Goal: Information Seeking & Learning: Learn about a topic

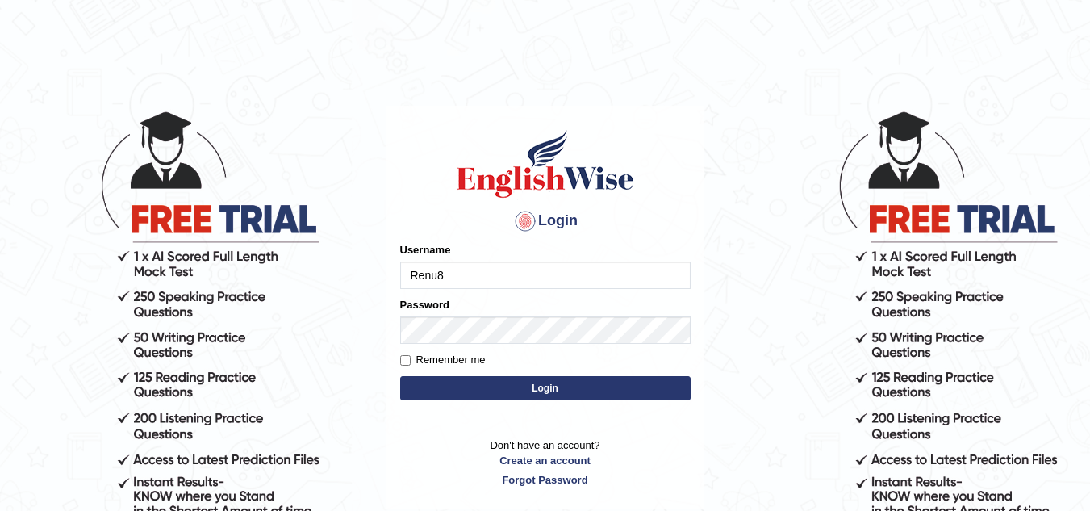
type input "Renu8"
click at [515, 390] on button "Login" at bounding box center [545, 388] width 290 height 24
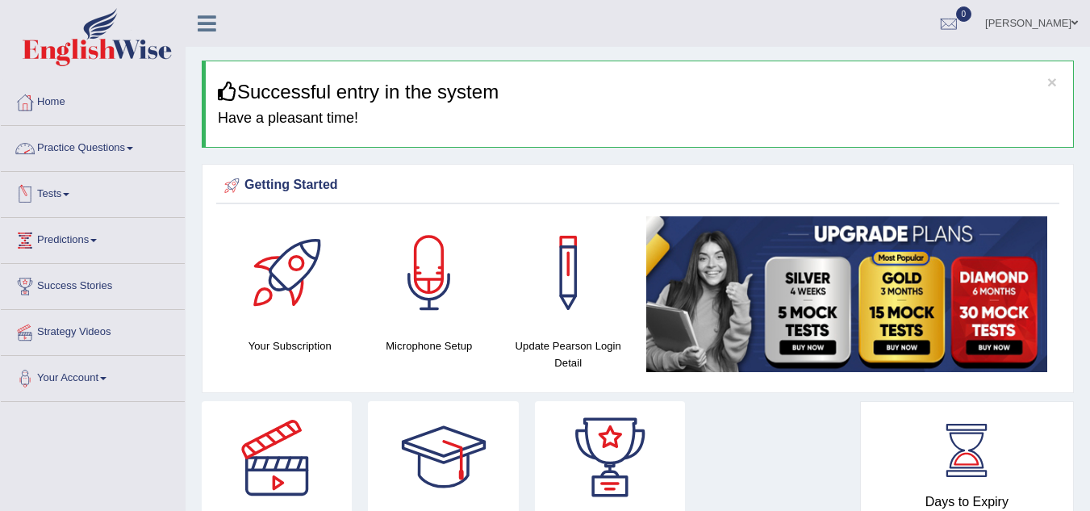
click at [136, 144] on link "Practice Questions" at bounding box center [93, 146] width 184 height 40
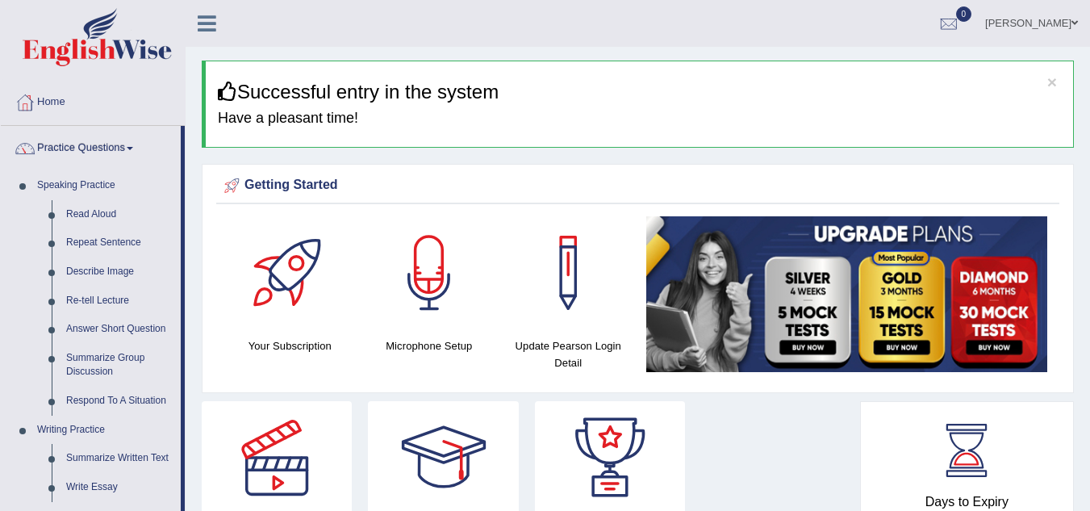
scroll to position [446, 0]
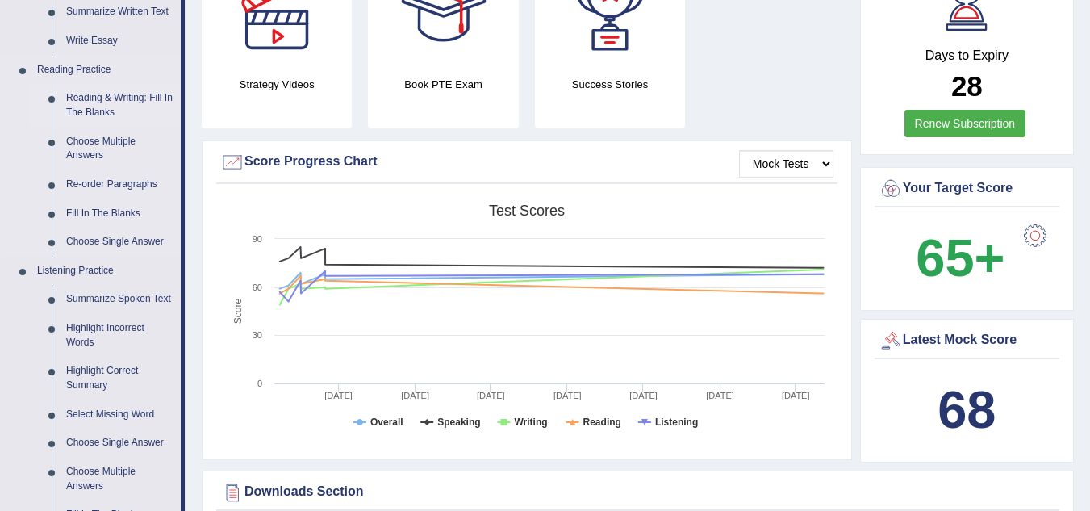
click at [91, 88] on link "Reading & Writing: Fill In The Blanks" at bounding box center [120, 105] width 122 height 43
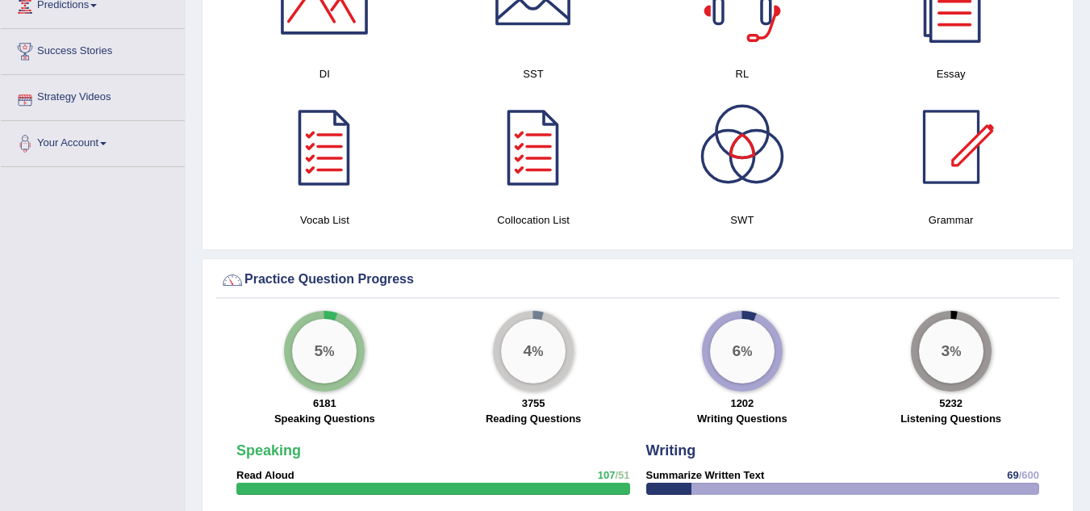
scroll to position [1099, 0]
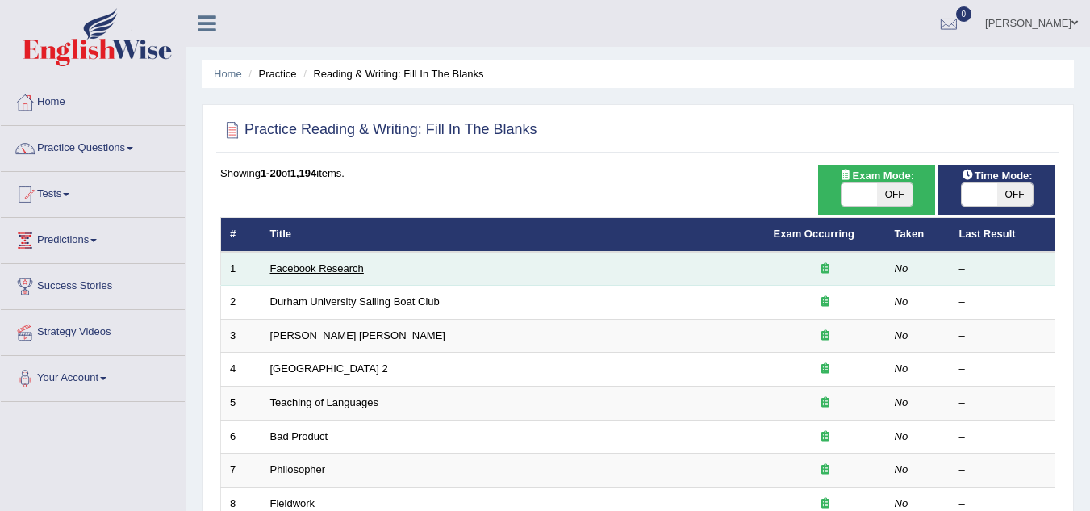
click at [306, 270] on link "Facebook Research" at bounding box center [317, 268] width 94 height 12
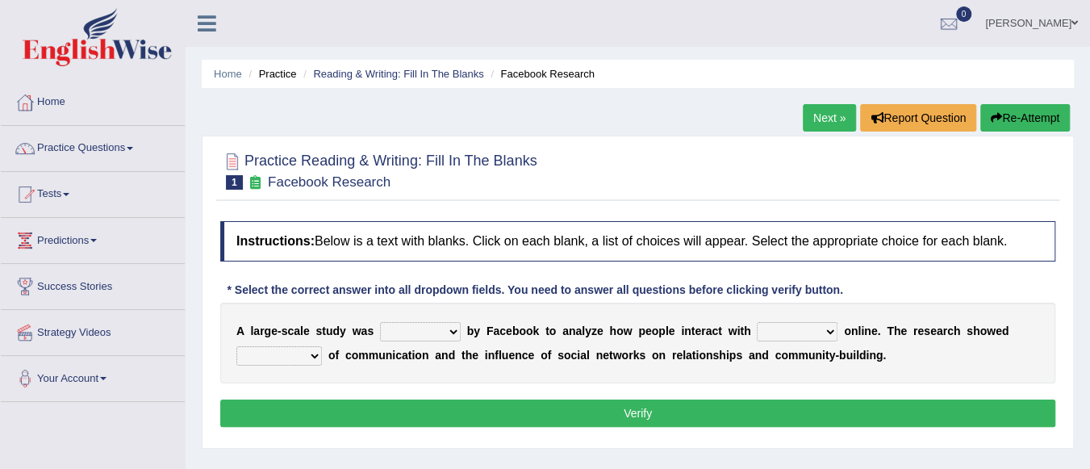
click at [454, 327] on select "surveyed had asked made" at bounding box center [420, 331] width 81 height 19
click at [179, 287] on link "Success Stories" at bounding box center [93, 284] width 184 height 40
click at [451, 327] on select "surveyed had asked made" at bounding box center [420, 331] width 81 height 19
select select "surveyed"
click at [380, 322] on select "surveyed had asked made" at bounding box center [420, 331] width 81 height 19
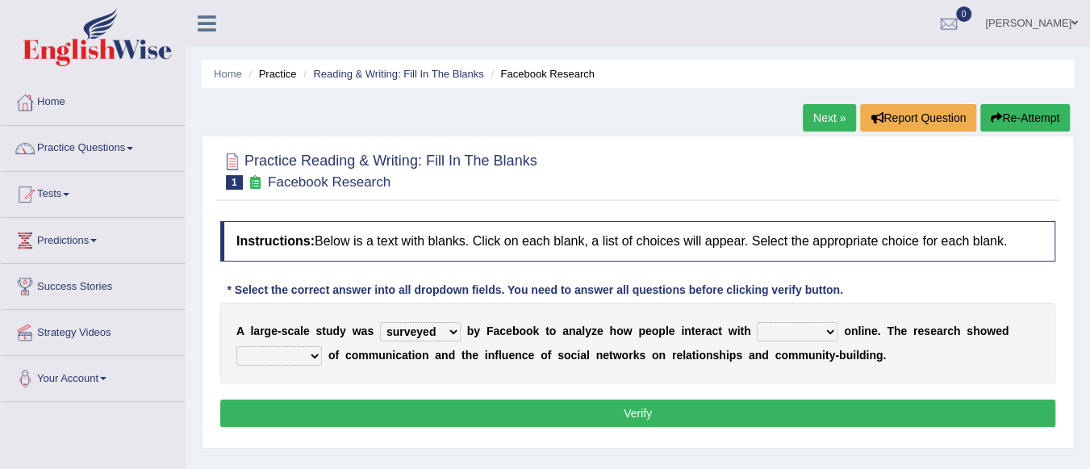
click at [829, 332] on select "together all each other another" at bounding box center [797, 331] width 81 height 19
select select "each other"
click at [757, 322] on select "together all each other another" at bounding box center [797, 331] width 81 height 19
click at [314, 356] on select "advantages standards fellowships patterns" at bounding box center [278, 355] width 85 height 19
click at [340, 364] on div "A l a r g e - s c a l e s t u d y w a s surveyed had asked made b y F a c e b o…" at bounding box center [637, 342] width 835 height 81
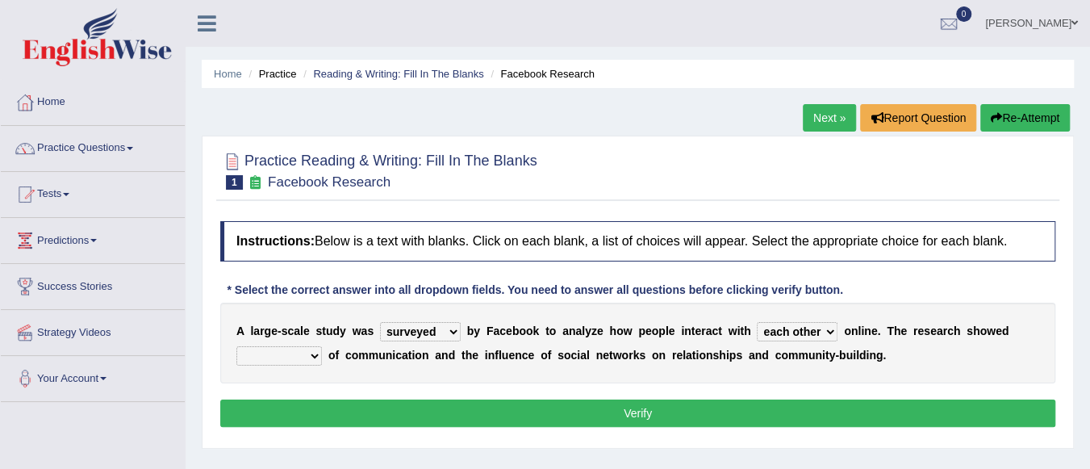
click at [315, 354] on select "advantages standards fellowships patterns" at bounding box center [278, 355] width 85 height 19
select select "advantages"
click at [236, 346] on select "advantages standards fellowships patterns" at bounding box center [278, 355] width 85 height 19
click at [594, 404] on button "Verify" at bounding box center [637, 412] width 835 height 27
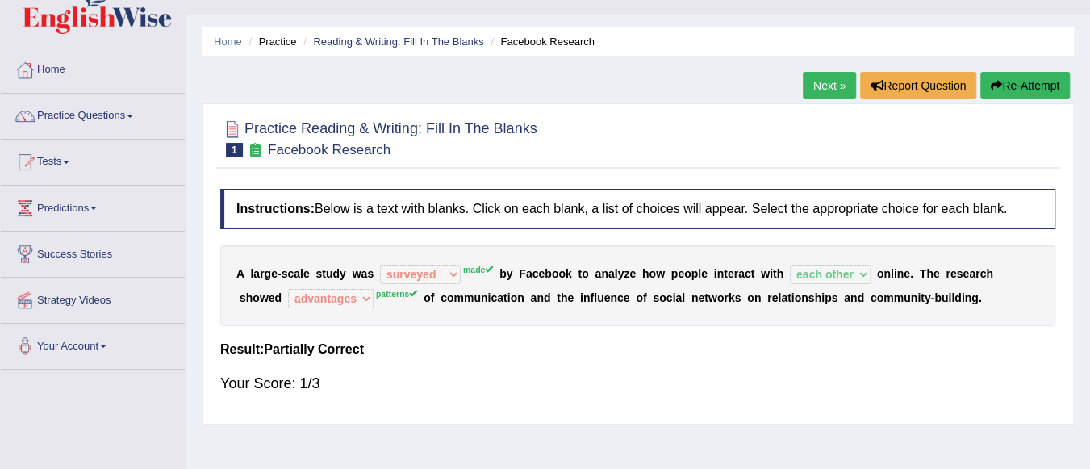
scroll to position [65, 0]
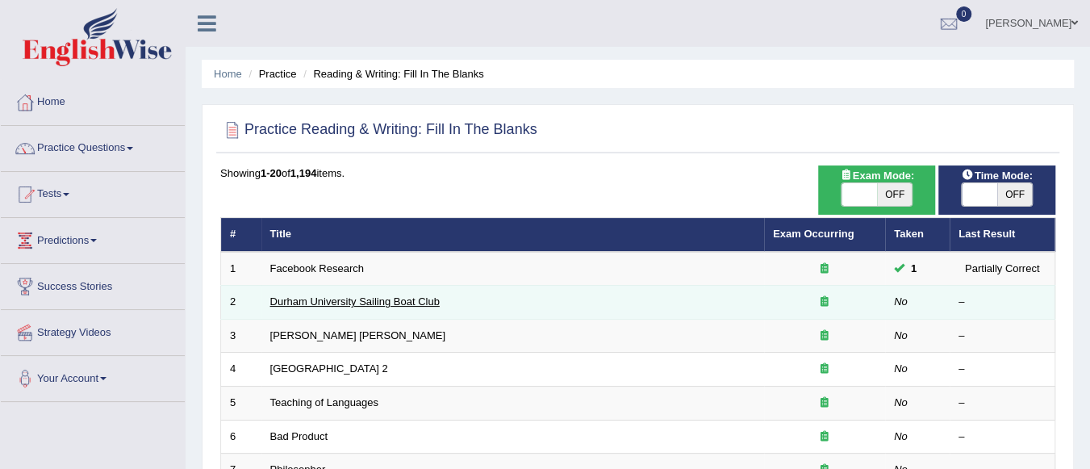
click at [387, 300] on link "Durham University Sailing Boat Club" at bounding box center [354, 301] width 169 height 12
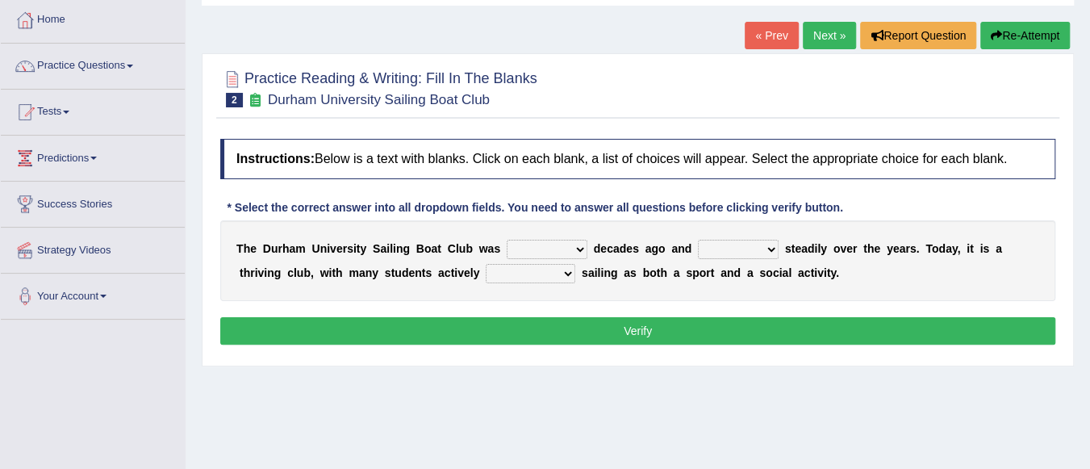
scroll to position [129, 0]
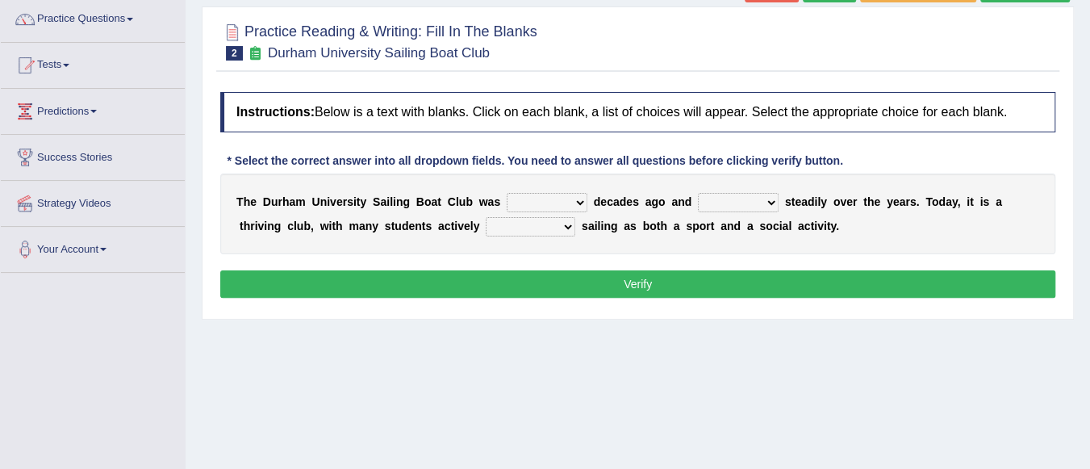
click at [580, 199] on select "found fund founded find" at bounding box center [547, 202] width 81 height 19
select select "found"
click at [507, 193] on select "found fund founded find" at bounding box center [547, 202] width 81 height 19
click at [769, 202] on select "grow growing has grown grown" at bounding box center [738, 202] width 81 height 19
select select "has grown"
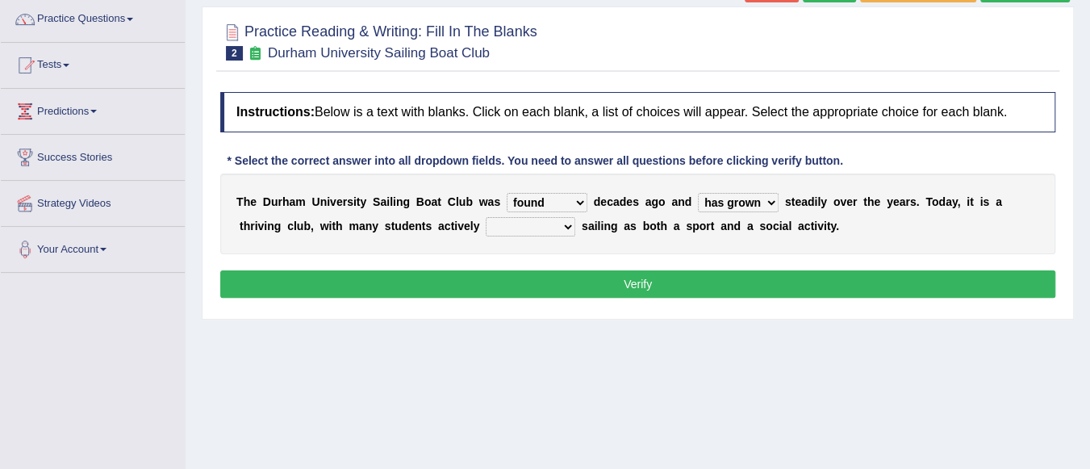
click at [698, 193] on select "grow growing has grown grown" at bounding box center [738, 202] width 81 height 19
click at [565, 225] on select "enjoy enjoyed are enjoying enjoying" at bounding box center [531, 226] width 90 height 19
select select "are enjoying"
click at [486, 217] on select "enjoy enjoyed are enjoying enjoying" at bounding box center [531, 226] width 90 height 19
click at [569, 225] on select "enjoy enjoyed are enjoying enjoying" at bounding box center [531, 226] width 90 height 19
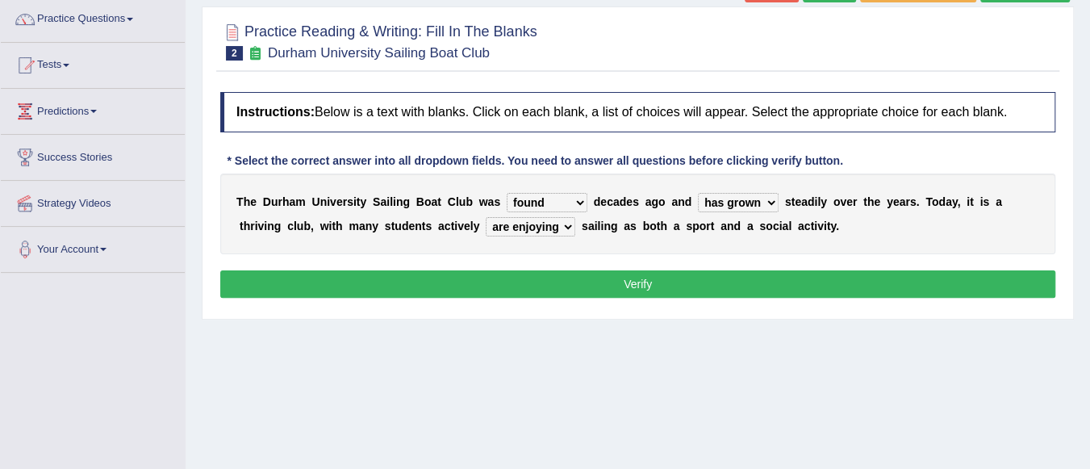
click at [620, 260] on div "Instructions: Below is a text with blanks. Click on each blank, a list of choic…" at bounding box center [637, 197] width 843 height 227
click at [649, 283] on button "Verify" at bounding box center [637, 283] width 835 height 27
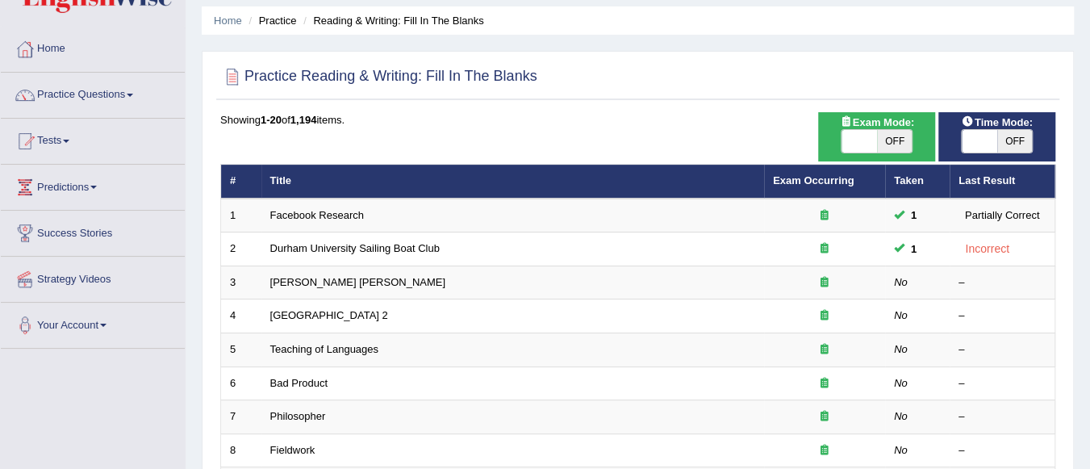
scroll to position [194, 0]
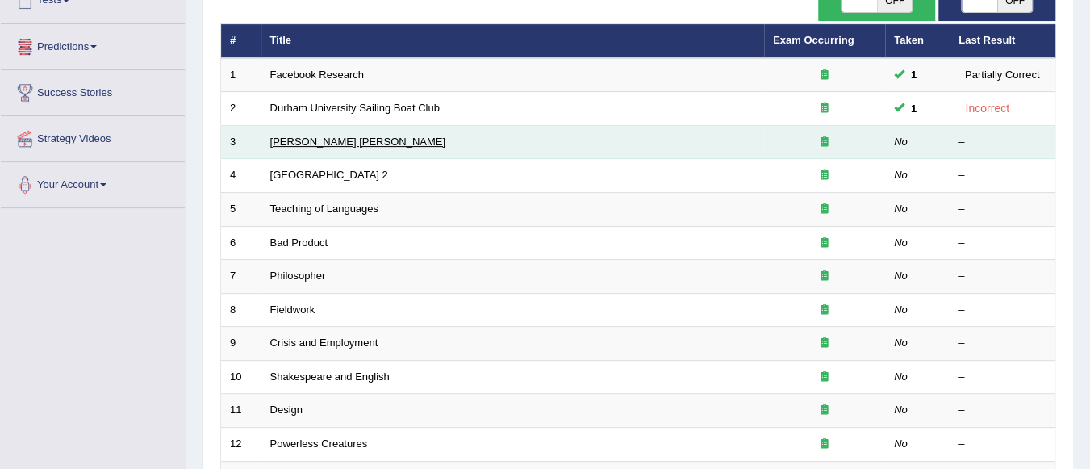
click at [306, 140] on link "[PERSON_NAME] [PERSON_NAME]" at bounding box center [357, 142] width 175 height 12
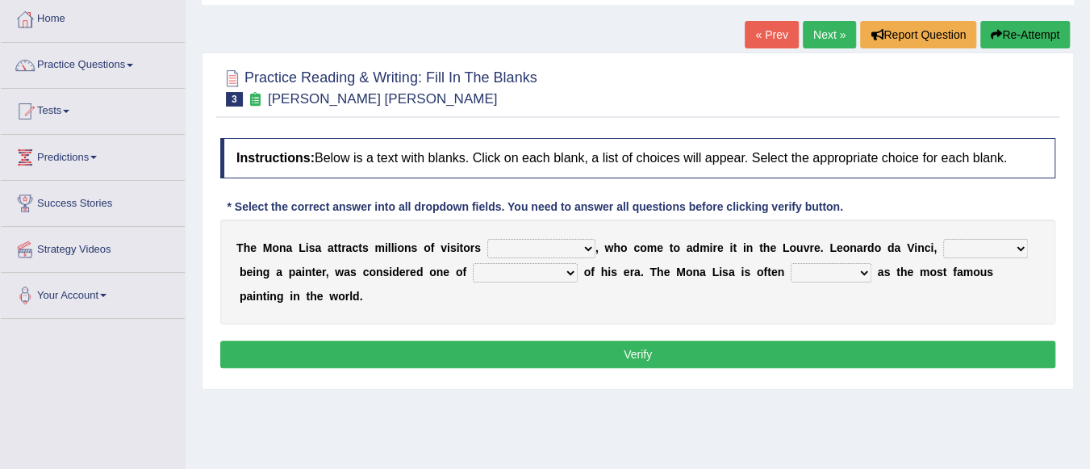
scroll to position [97, 0]
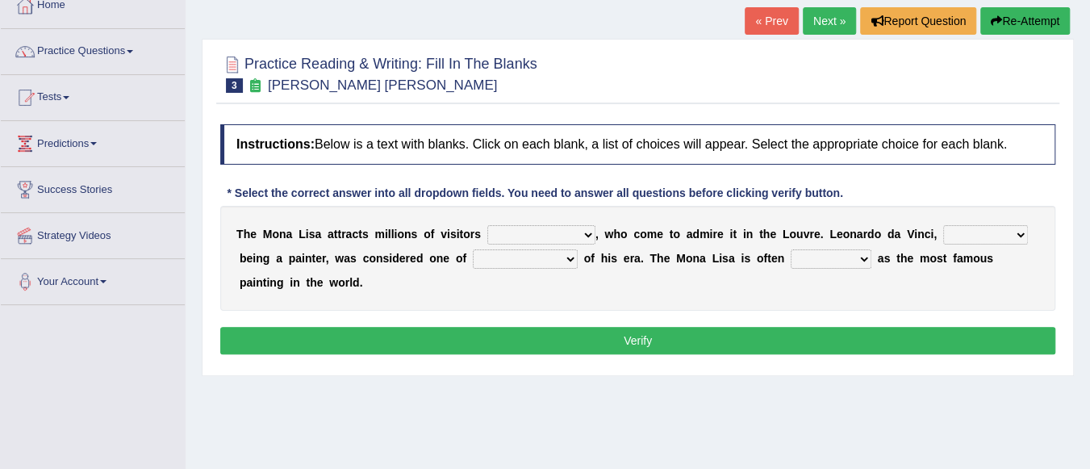
click at [584, 236] on select "around the year the all year all year round per year" at bounding box center [541, 234] width 108 height 19
select select "per year"
click at [487, 225] on select "around the year the all year all year round per year" at bounding box center [541, 234] width 108 height 19
click at [1022, 231] on select "rather than as much as as well as as long as" at bounding box center [985, 234] width 85 height 19
select select "rather than"
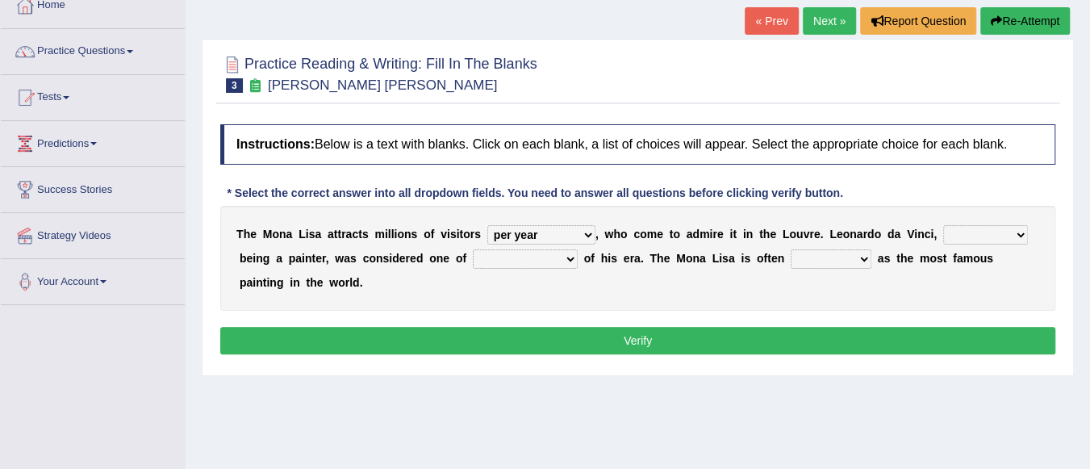
click at [943, 225] on select "rather than as much as as well as as long as" at bounding box center [985, 234] width 85 height 19
click at [569, 261] on select "better artists artist the better artist the best artists" at bounding box center [525, 258] width 105 height 19
select select "the best artists"
click at [473, 249] on select "better artists artist the better artist the best artists" at bounding box center [525, 258] width 105 height 19
click at [860, 259] on select "classified suggested predicted described" at bounding box center [830, 258] width 81 height 19
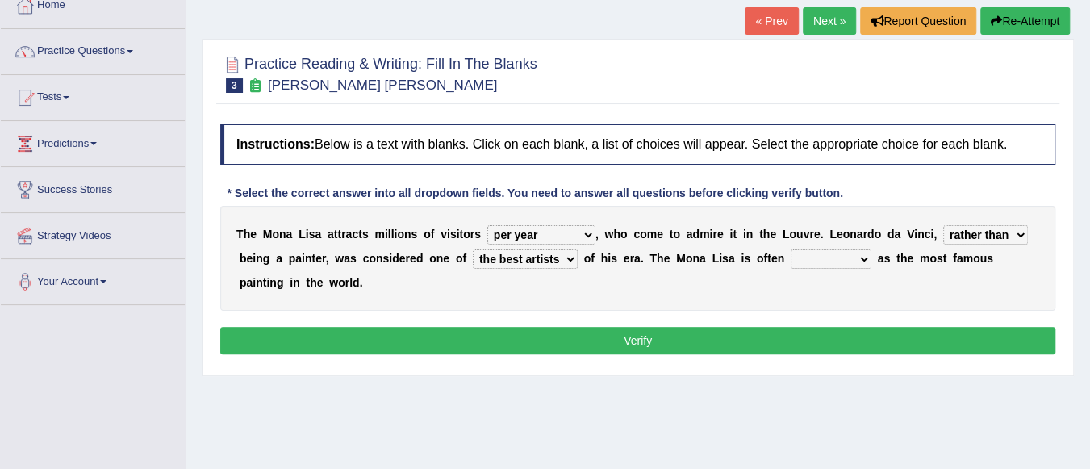
select select "described"
click at [790, 249] on select "classified suggested predicted described" at bounding box center [830, 258] width 81 height 19
click at [688, 331] on button "Verify" at bounding box center [637, 340] width 835 height 27
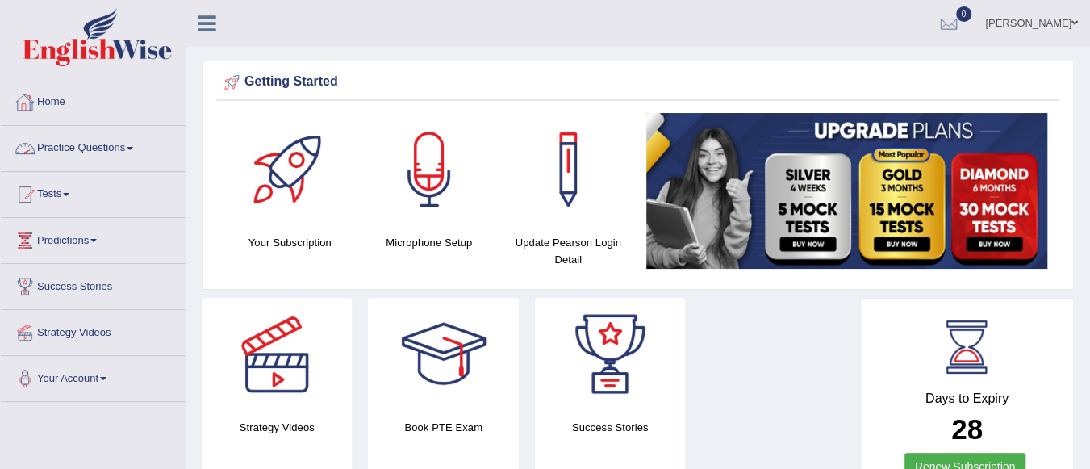
click at [99, 142] on link "Practice Questions" at bounding box center [93, 146] width 184 height 40
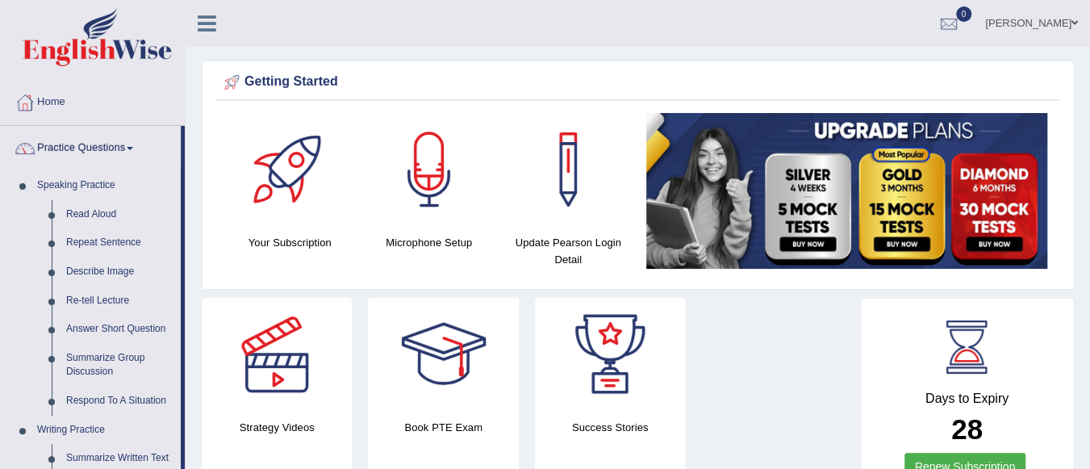
scroll to position [410, 0]
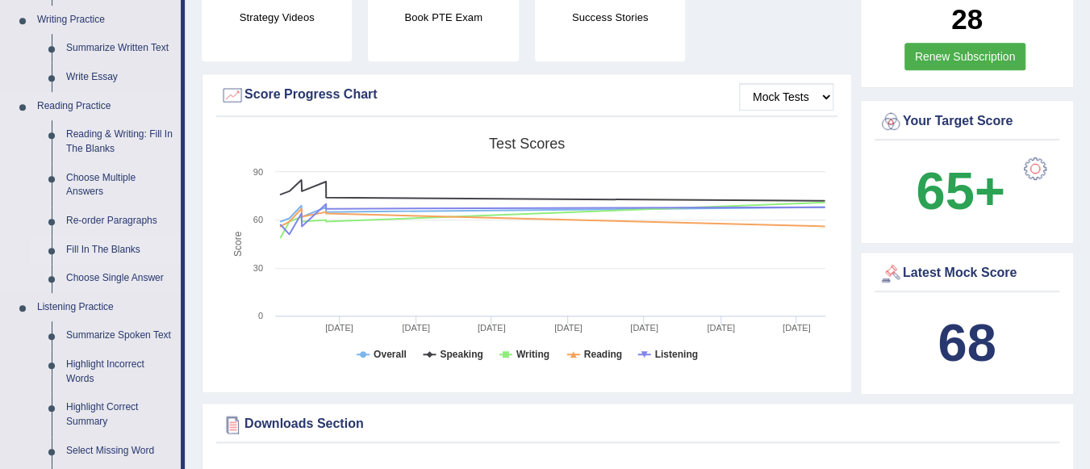
click at [128, 244] on link "Fill In The Blanks" at bounding box center [120, 250] width 122 height 29
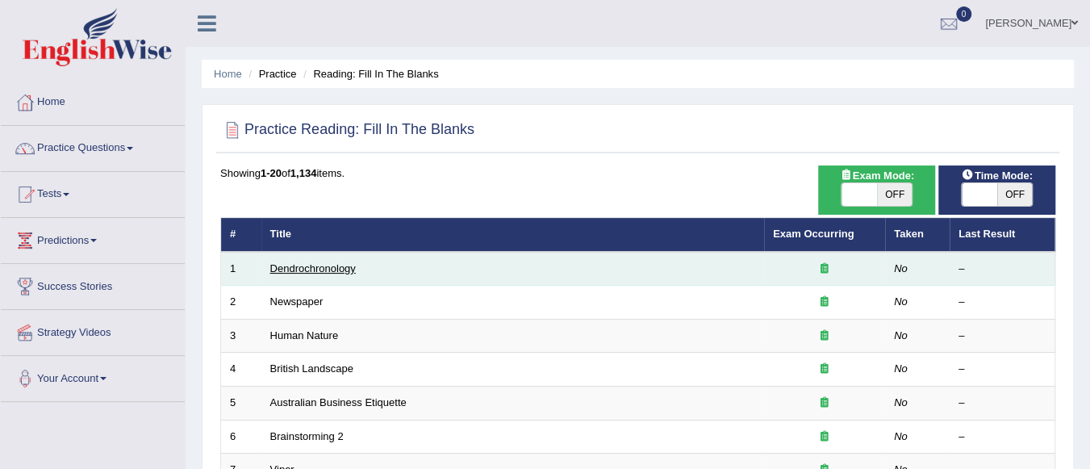
click at [345, 267] on link "Dendrochronology" at bounding box center [312, 268] width 85 height 12
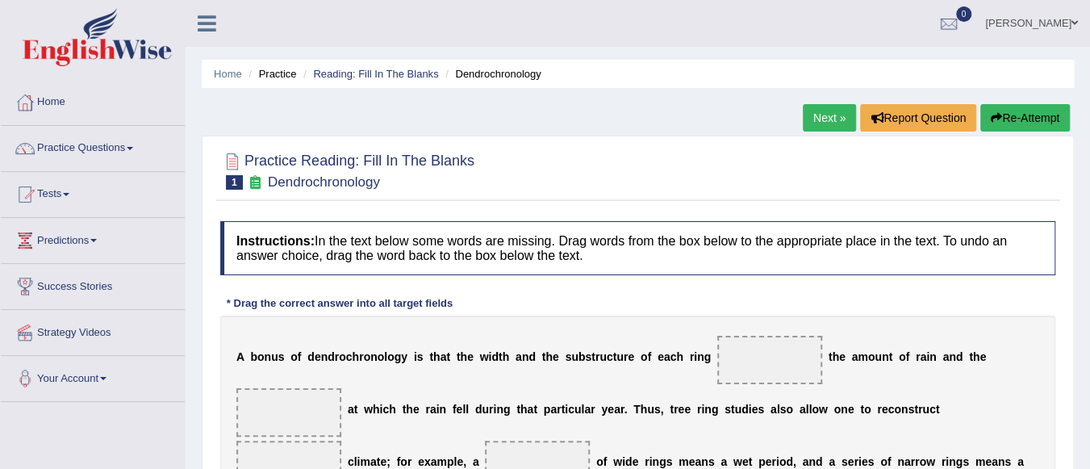
click at [1089, 277] on html "Toggle navigation Home Practice Questions Speaking Practice Read Aloud Repeat S…" at bounding box center [545, 234] width 1090 height 469
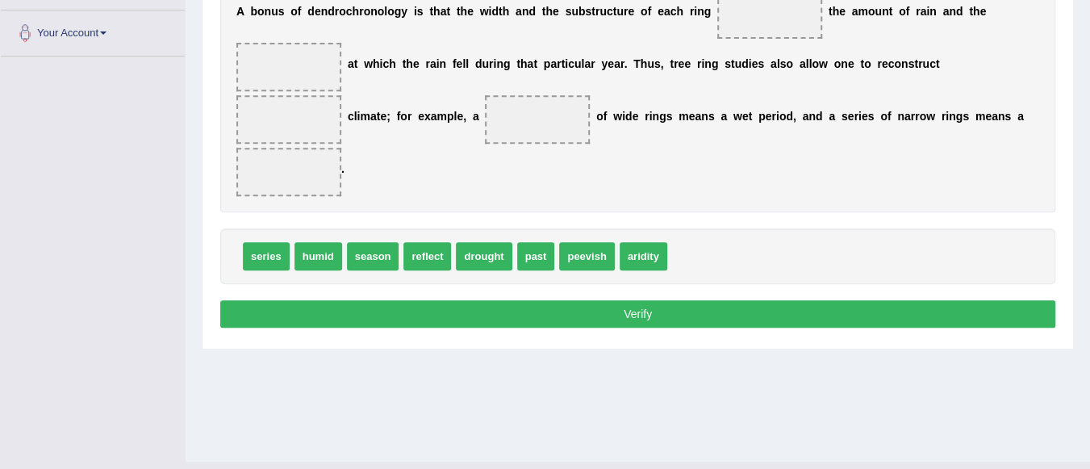
scroll to position [248, 0]
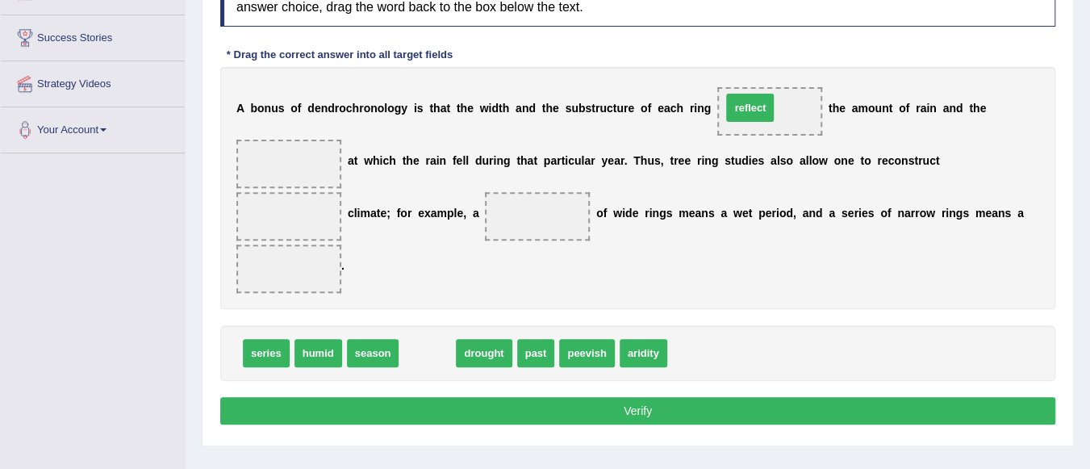
drag, startPoint x: 424, startPoint y: 354, endPoint x: 747, endPoint y: 109, distance: 405.2
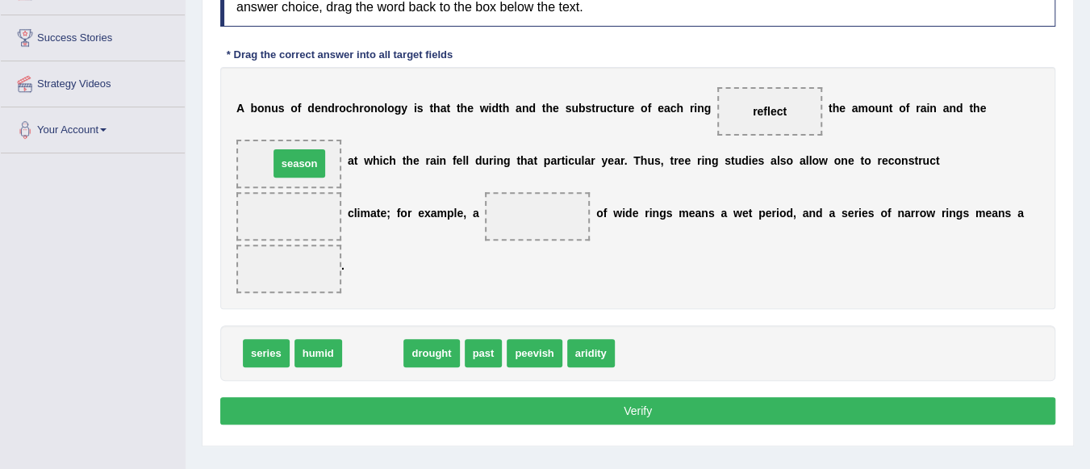
drag, startPoint x: 374, startPoint y: 348, endPoint x: 301, endPoint y: 159, distance: 203.3
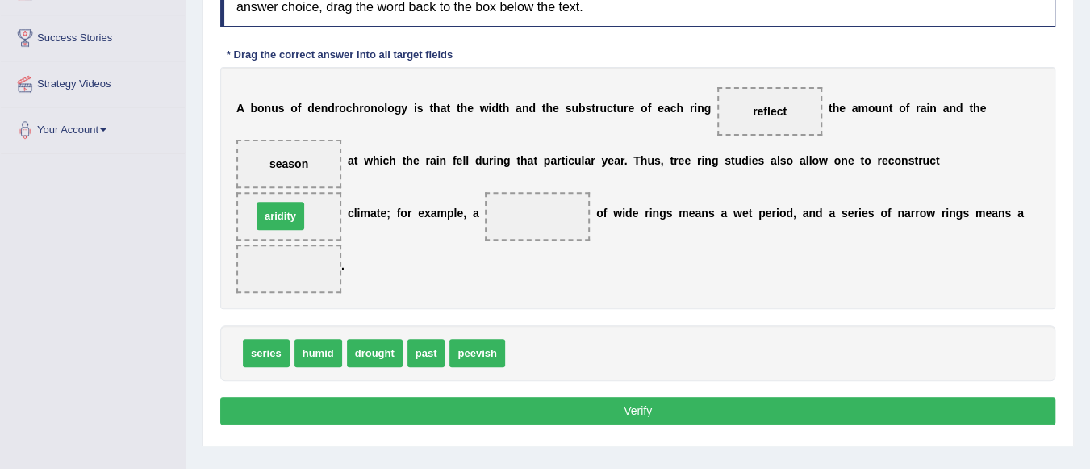
drag, startPoint x: 542, startPoint y: 344, endPoint x: 289, endPoint y: 207, distance: 288.0
drag, startPoint x: 293, startPoint y: 209, endPoint x: 544, endPoint y: 349, distance: 288.1
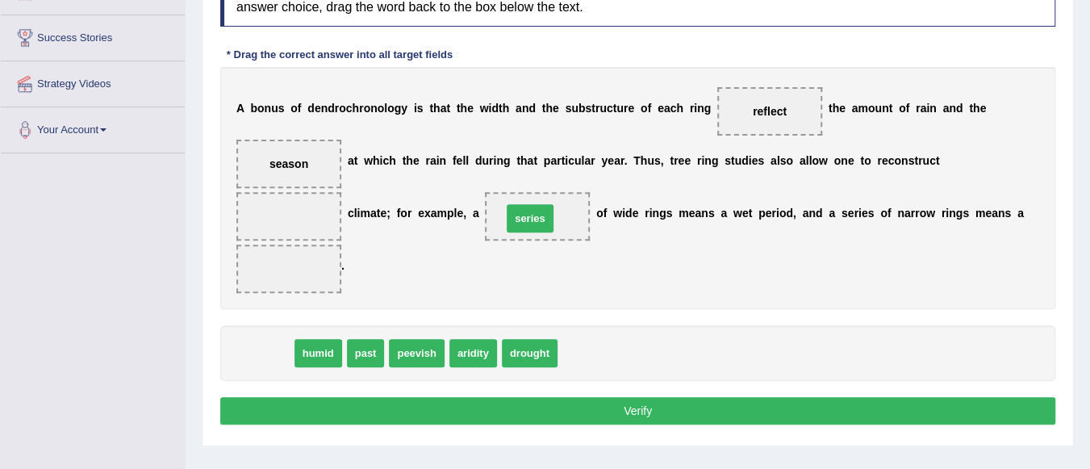
drag, startPoint x: 265, startPoint y: 348, endPoint x: 529, endPoint y: 214, distance: 296.2
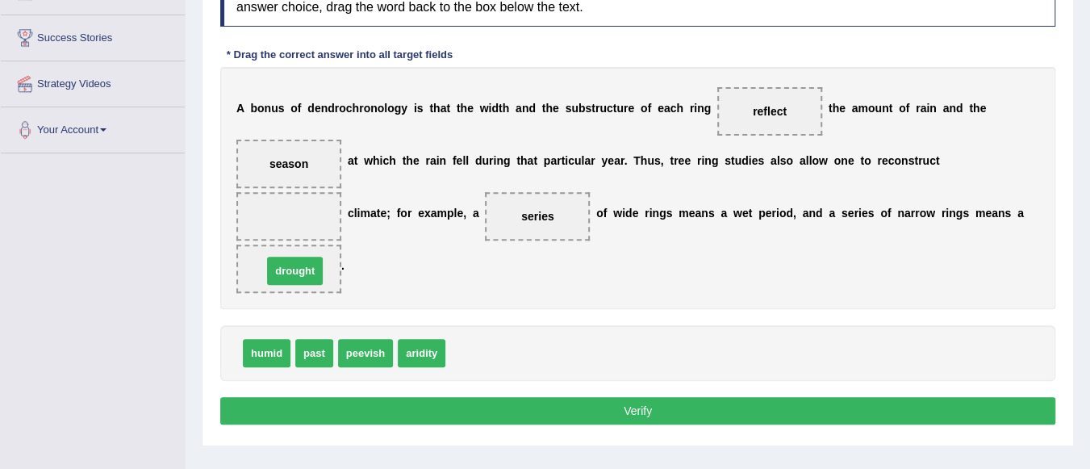
drag, startPoint x: 474, startPoint y: 353, endPoint x: 291, endPoint y: 271, distance: 200.7
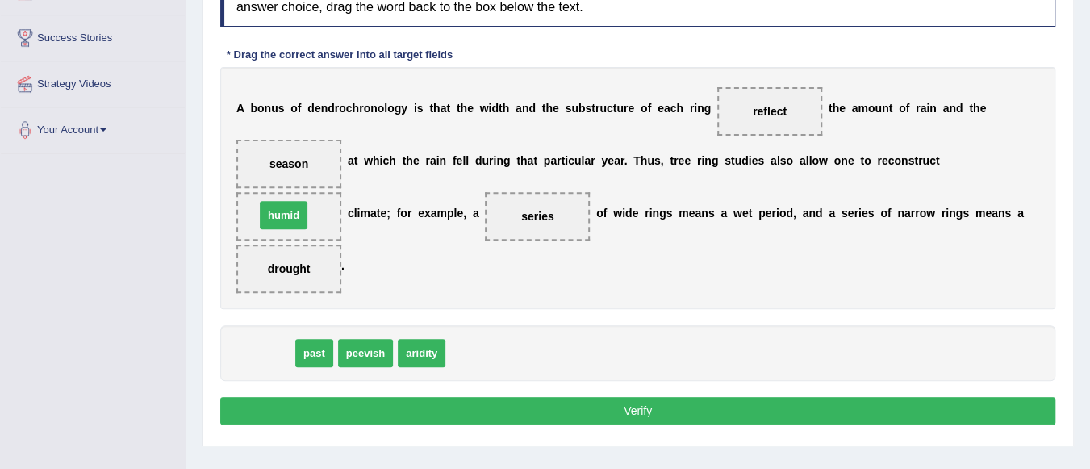
drag, startPoint x: 273, startPoint y: 352, endPoint x: 290, endPoint y: 214, distance: 139.0
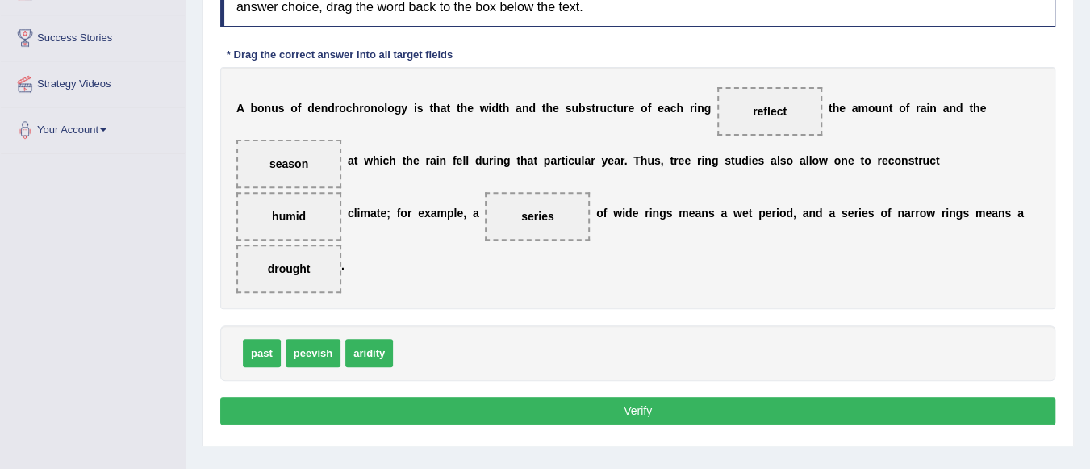
click at [628, 404] on button "Verify" at bounding box center [637, 410] width 835 height 27
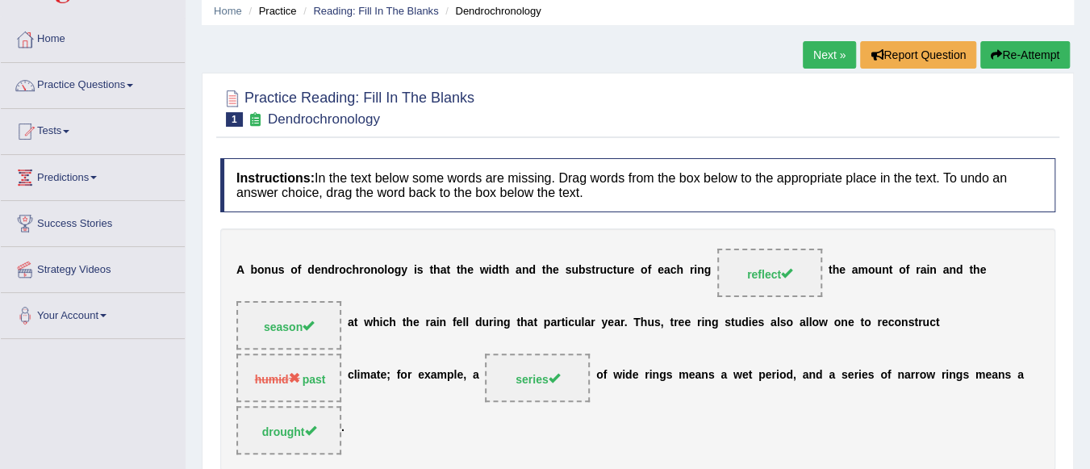
scroll to position [0, 0]
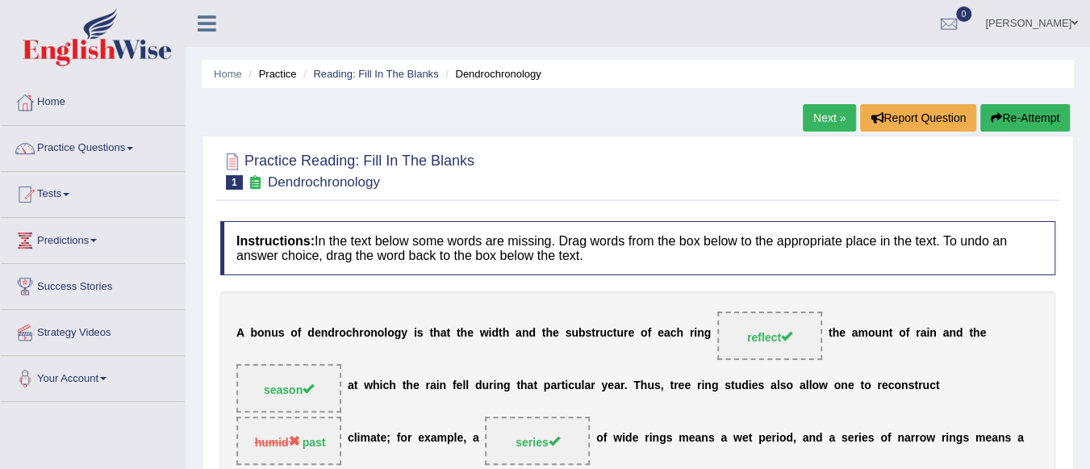
click at [831, 115] on link "Next »" at bounding box center [829, 117] width 53 height 27
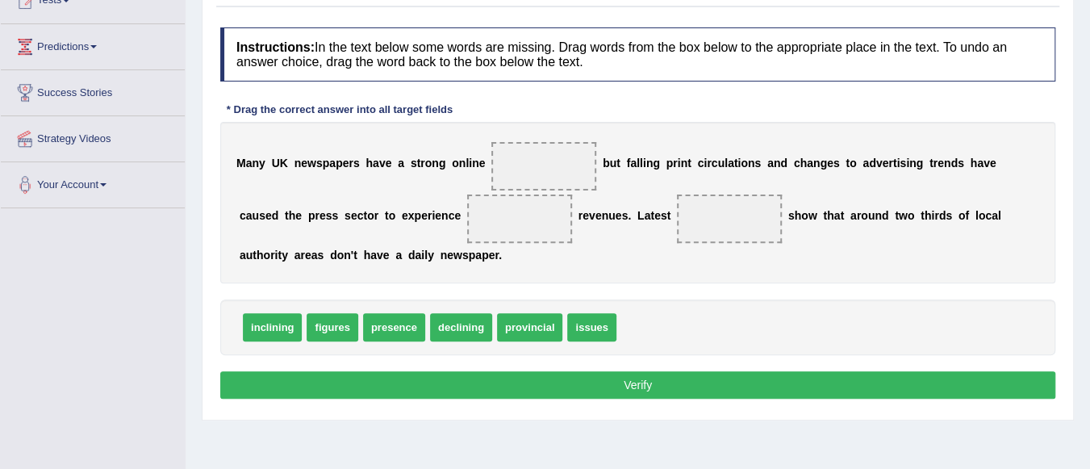
click at [332, 324] on span "figures" at bounding box center [331, 327] width 51 height 28
click at [332, 323] on span "figures" at bounding box center [331, 327] width 51 height 28
drag, startPoint x: 332, startPoint y: 323, endPoint x: 545, endPoint y: 169, distance: 263.3
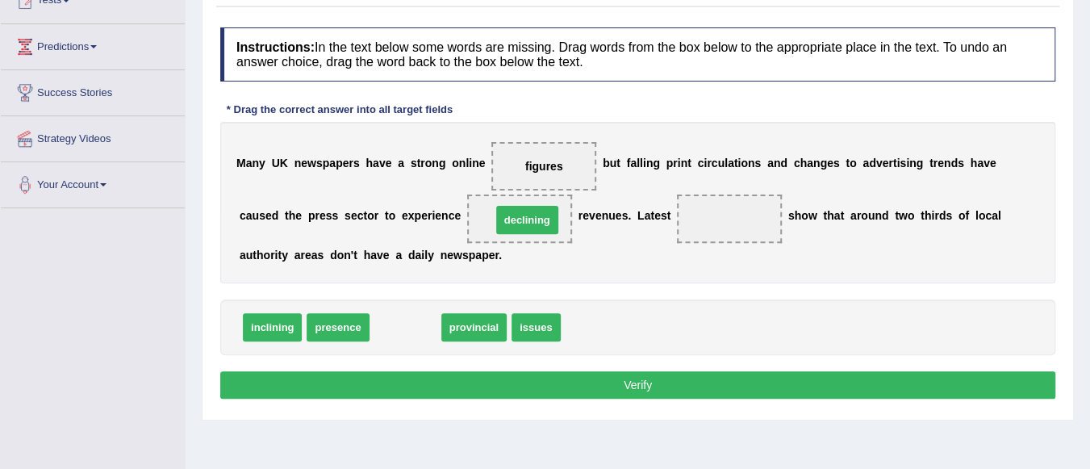
drag, startPoint x: 419, startPoint y: 323, endPoint x: 540, endPoint y: 215, distance: 161.7
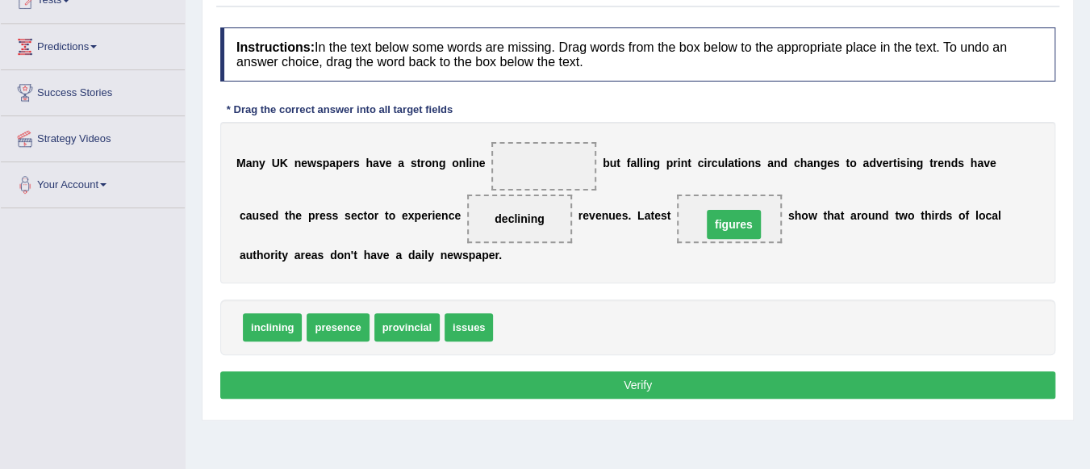
drag, startPoint x: 536, startPoint y: 169, endPoint x: 725, endPoint y: 227, distance: 198.2
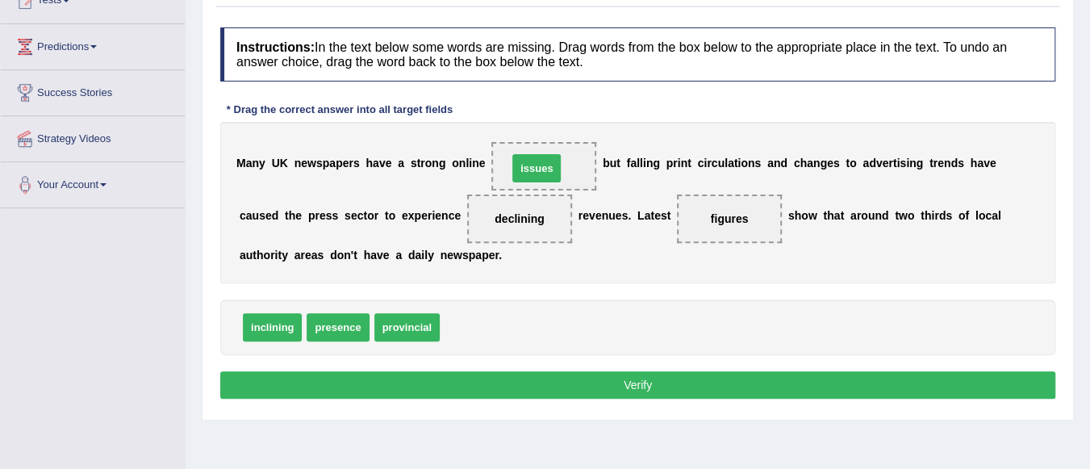
drag, startPoint x: 461, startPoint y: 319, endPoint x: 528, endPoint y: 161, distance: 172.7
click at [590, 378] on button "Verify" at bounding box center [637, 384] width 835 height 27
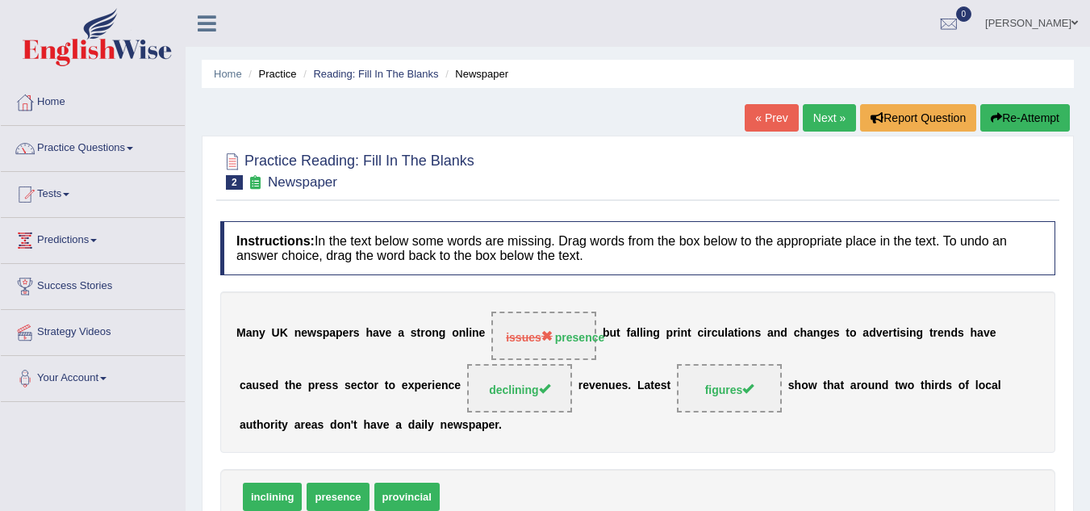
click at [814, 113] on link "Next »" at bounding box center [829, 117] width 53 height 27
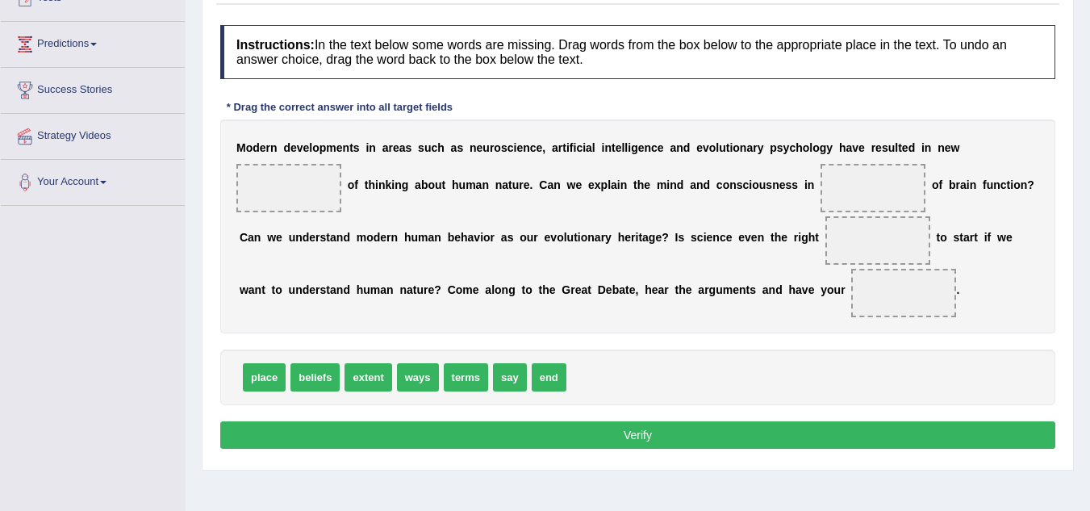
scroll to position [194, 0]
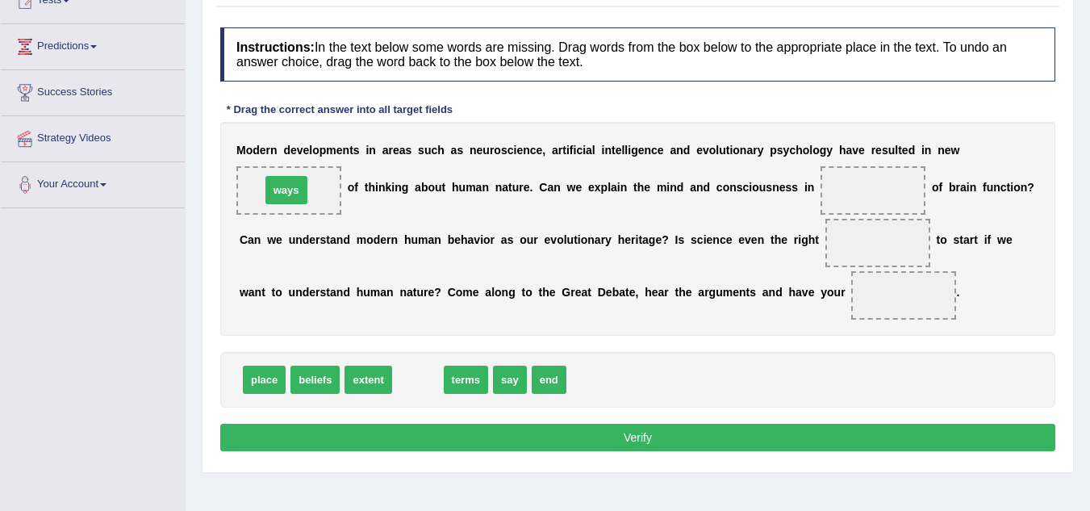
drag, startPoint x: 413, startPoint y: 379, endPoint x: 281, endPoint y: 189, distance: 231.8
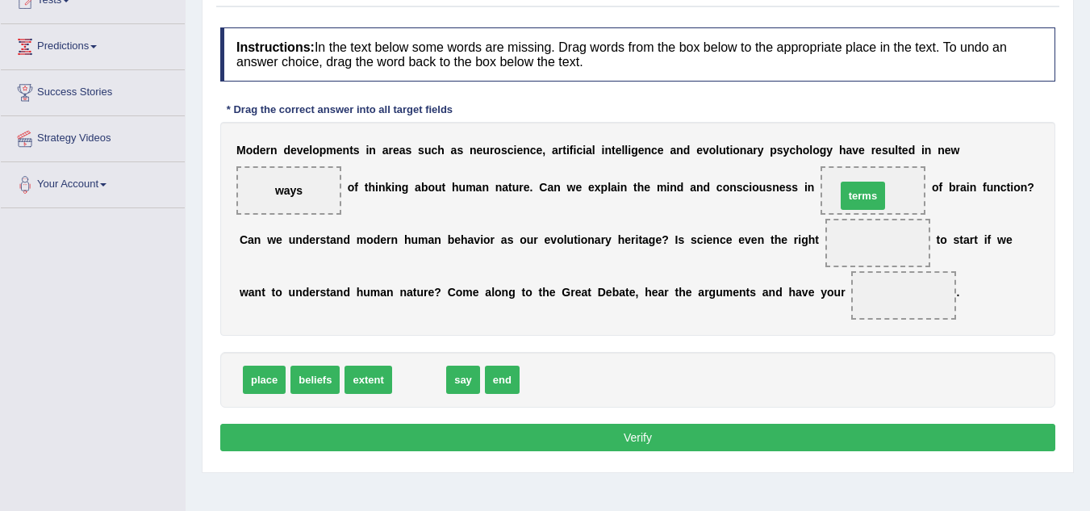
drag, startPoint x: 423, startPoint y: 387, endPoint x: 866, endPoint y: 203, distance: 480.2
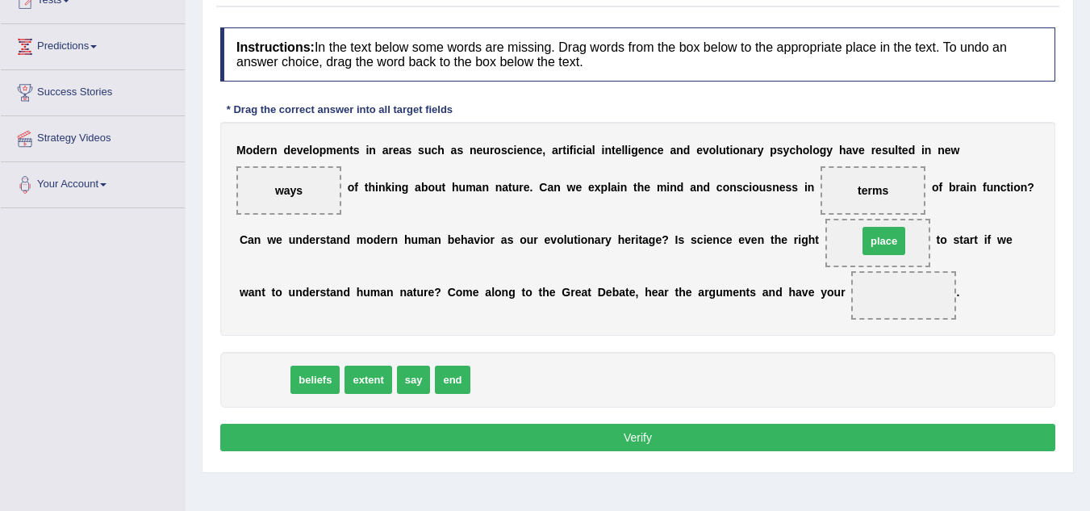
drag, startPoint x: 263, startPoint y: 385, endPoint x: 880, endPoint y: 246, distance: 632.4
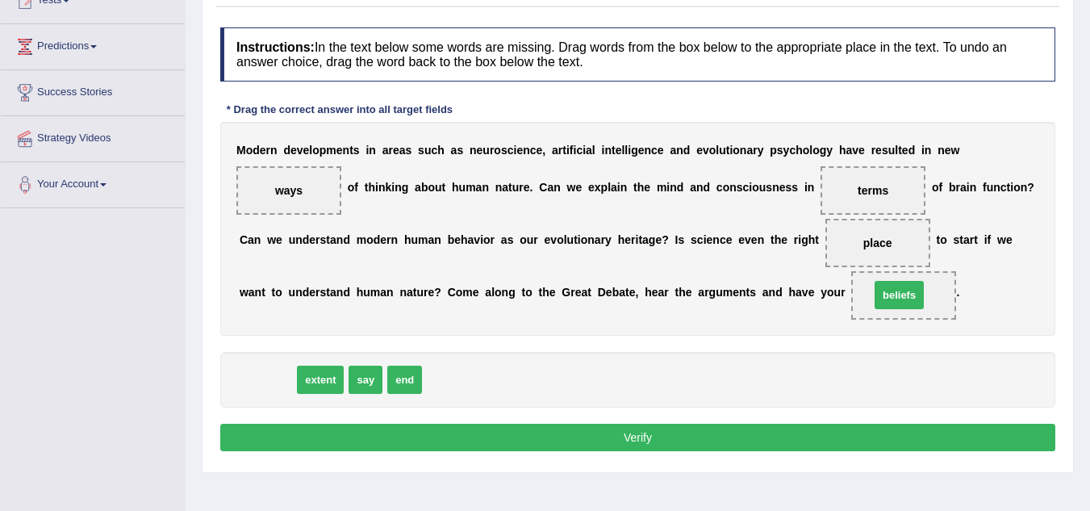
drag, startPoint x: 265, startPoint y: 382, endPoint x: 896, endPoint y: 297, distance: 637.2
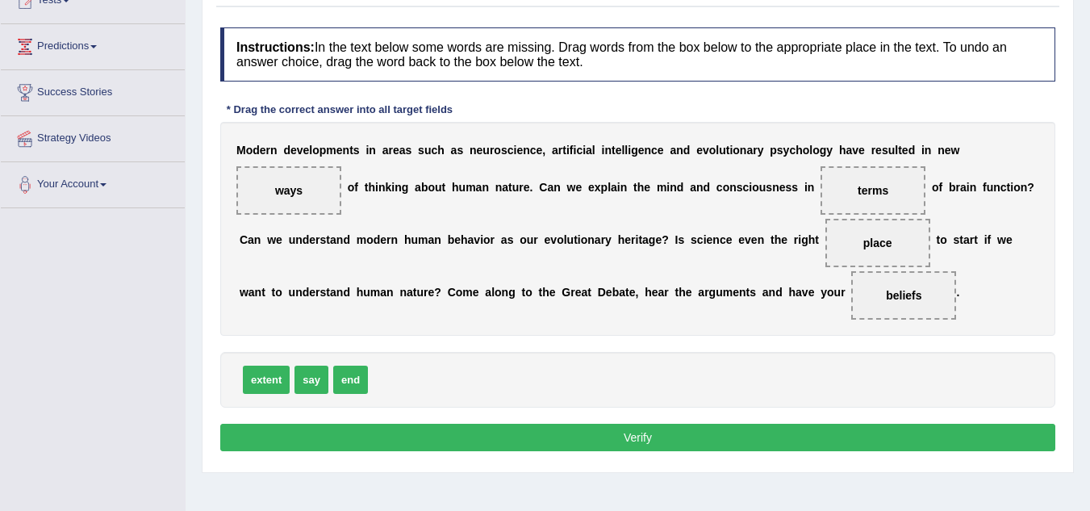
click at [648, 438] on button "Verify" at bounding box center [637, 436] width 835 height 27
